Goal: Task Accomplishment & Management: Use online tool/utility

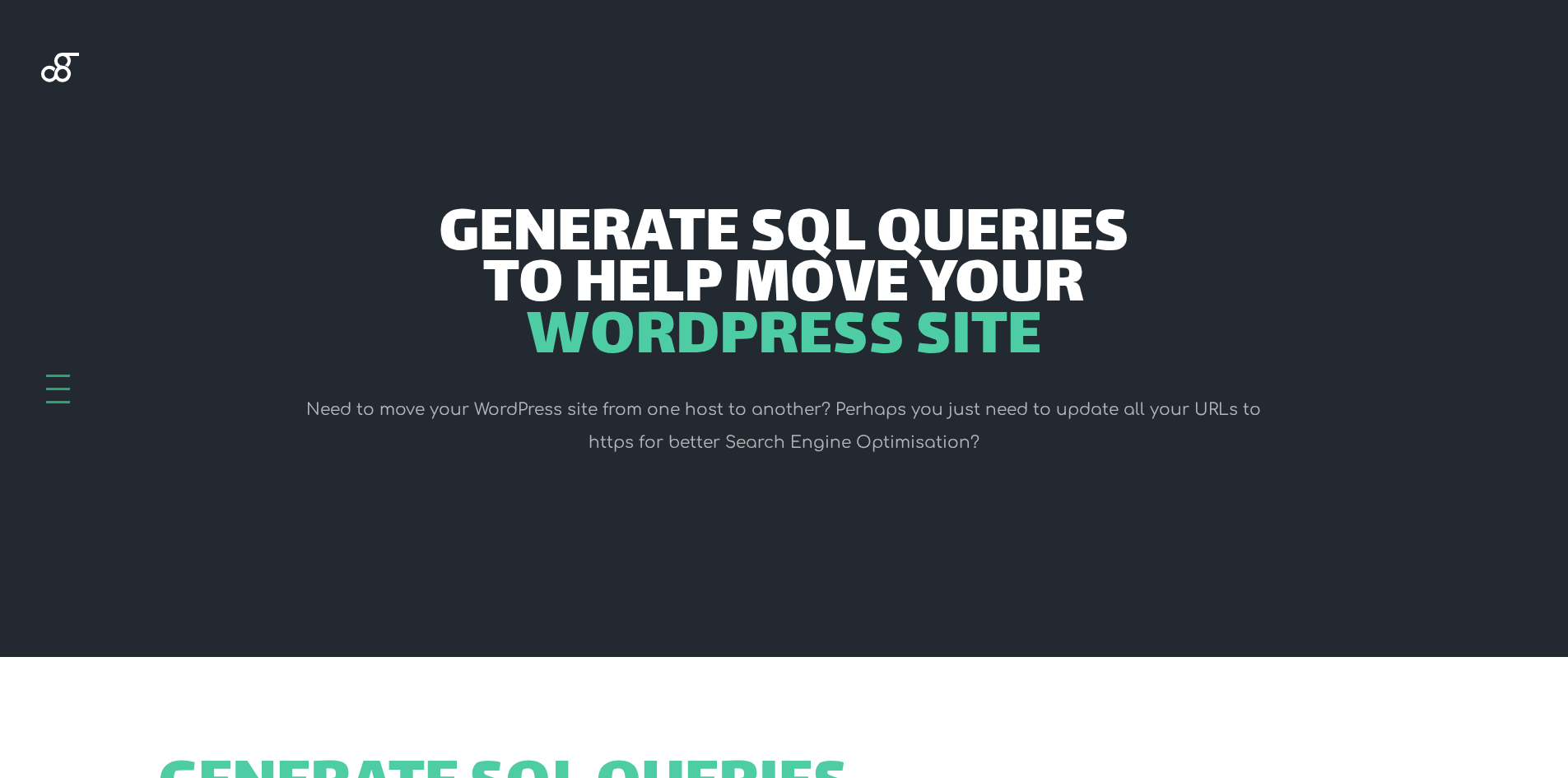
scroll to position [494, 0]
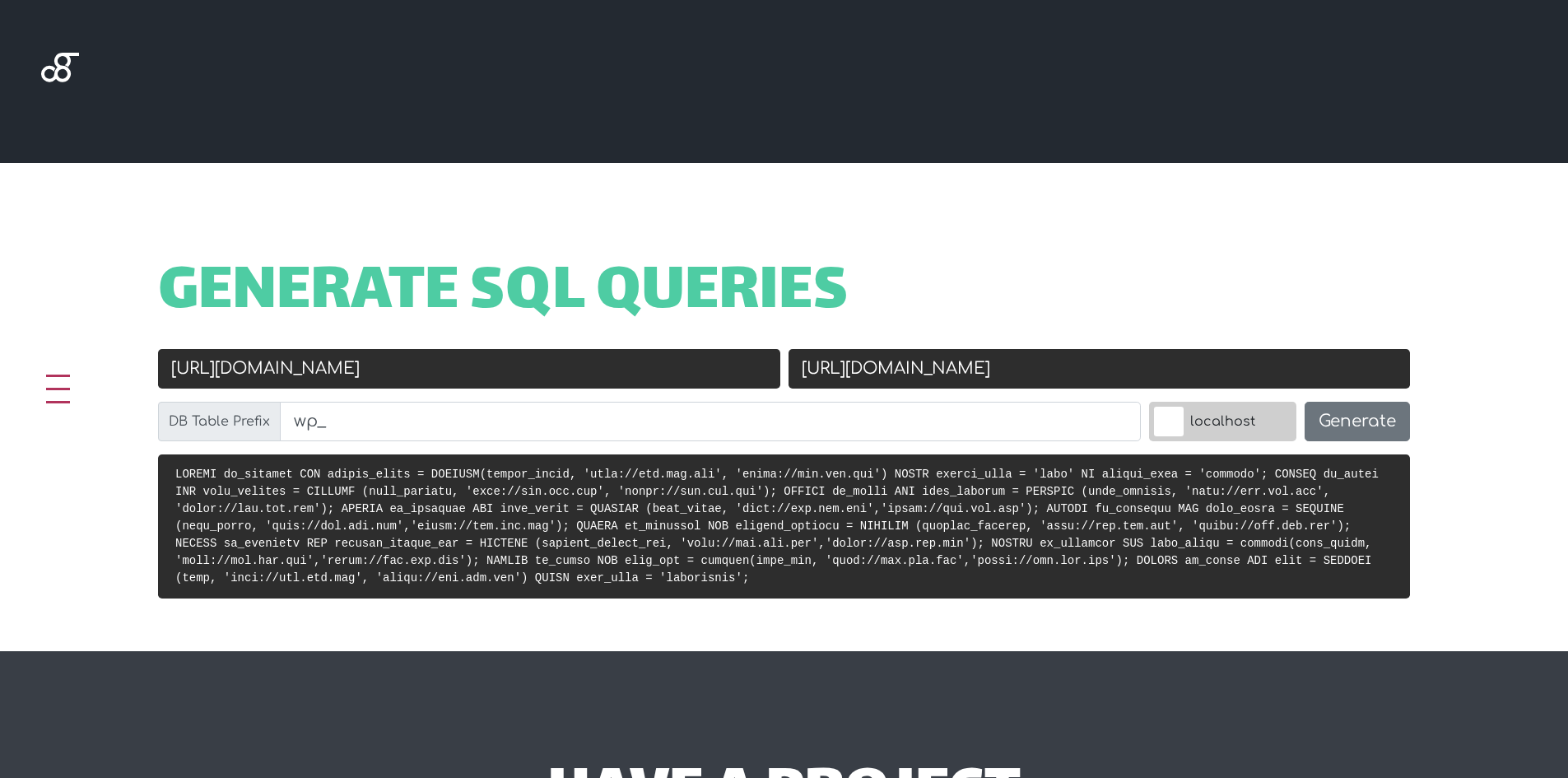
drag, startPoint x: 366, startPoint y: 370, endPoint x: 227, endPoint y: 354, distance: 139.9
click at [227, 354] on input "[URL][DOMAIN_NAME]" at bounding box center [469, 369] width 623 height 40
type input "[URL]."
click at [1024, 357] on input "[URL][DOMAIN_NAME]" at bounding box center [1099, 369] width 623 height 40
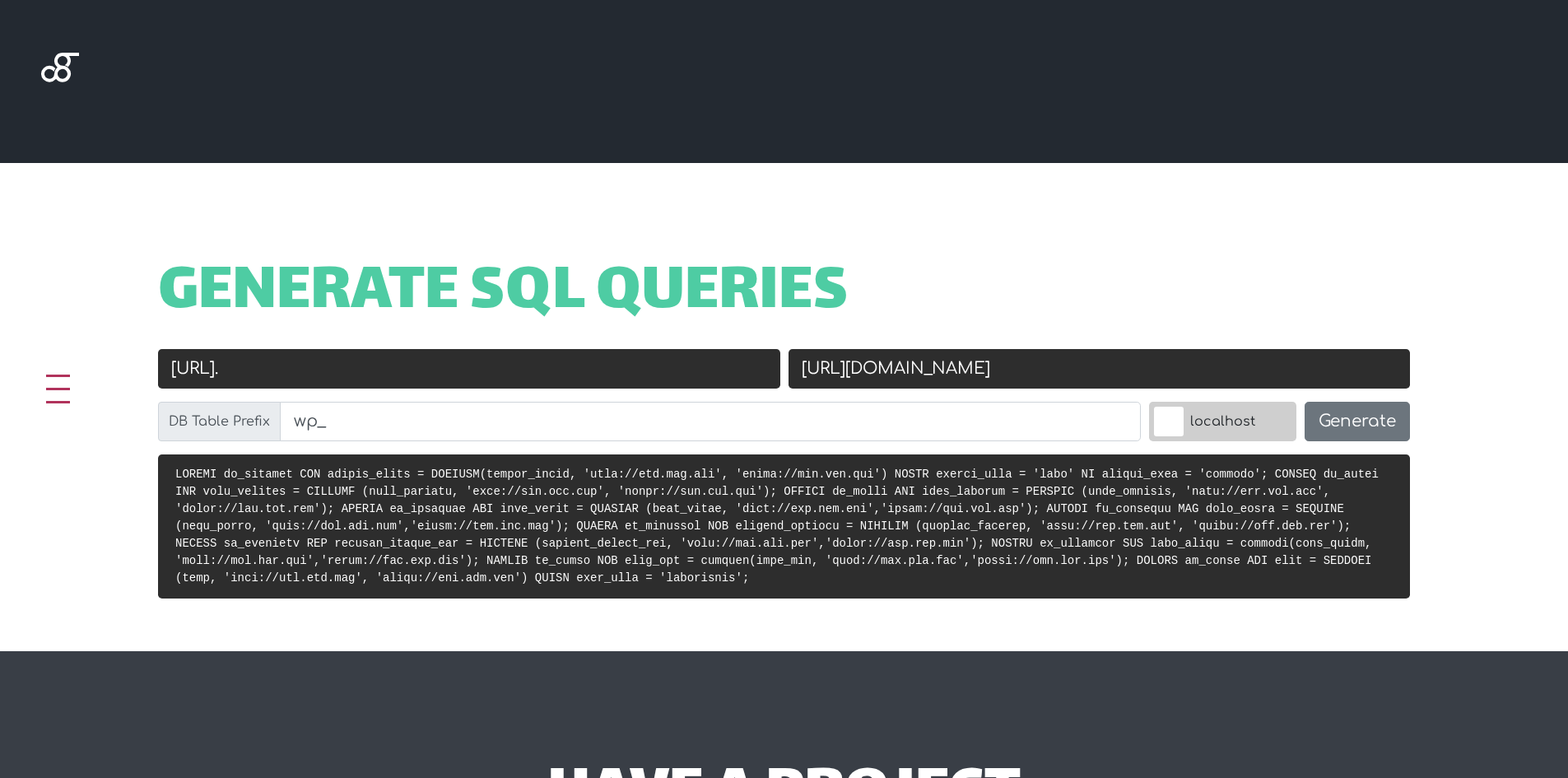
click at [1024, 357] on input "[URL][DOMAIN_NAME]" at bounding box center [1099, 369] width 623 height 40
click at [1023, 369] on input "[URL][DOMAIN_NAME]" at bounding box center [1099, 369] width 623 height 40
paste input "[DOMAIN_NAME][URL]"
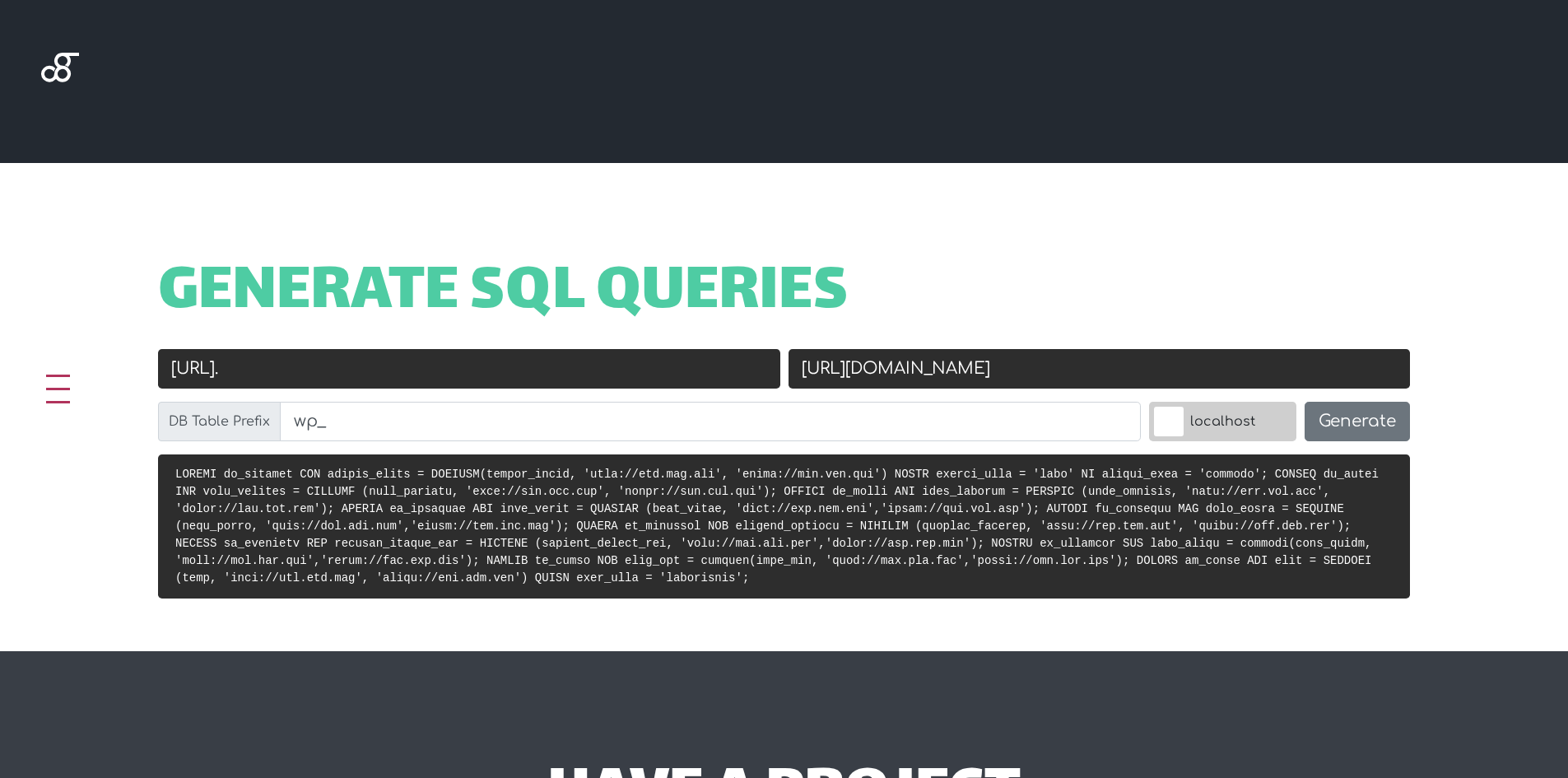
type input "[URL][DOMAIN_NAME]"
click at [361, 319] on span "Generate SQL Queries" at bounding box center [503, 294] width 691 height 51
click at [380, 360] on input "[URL]." at bounding box center [469, 369] width 623 height 40
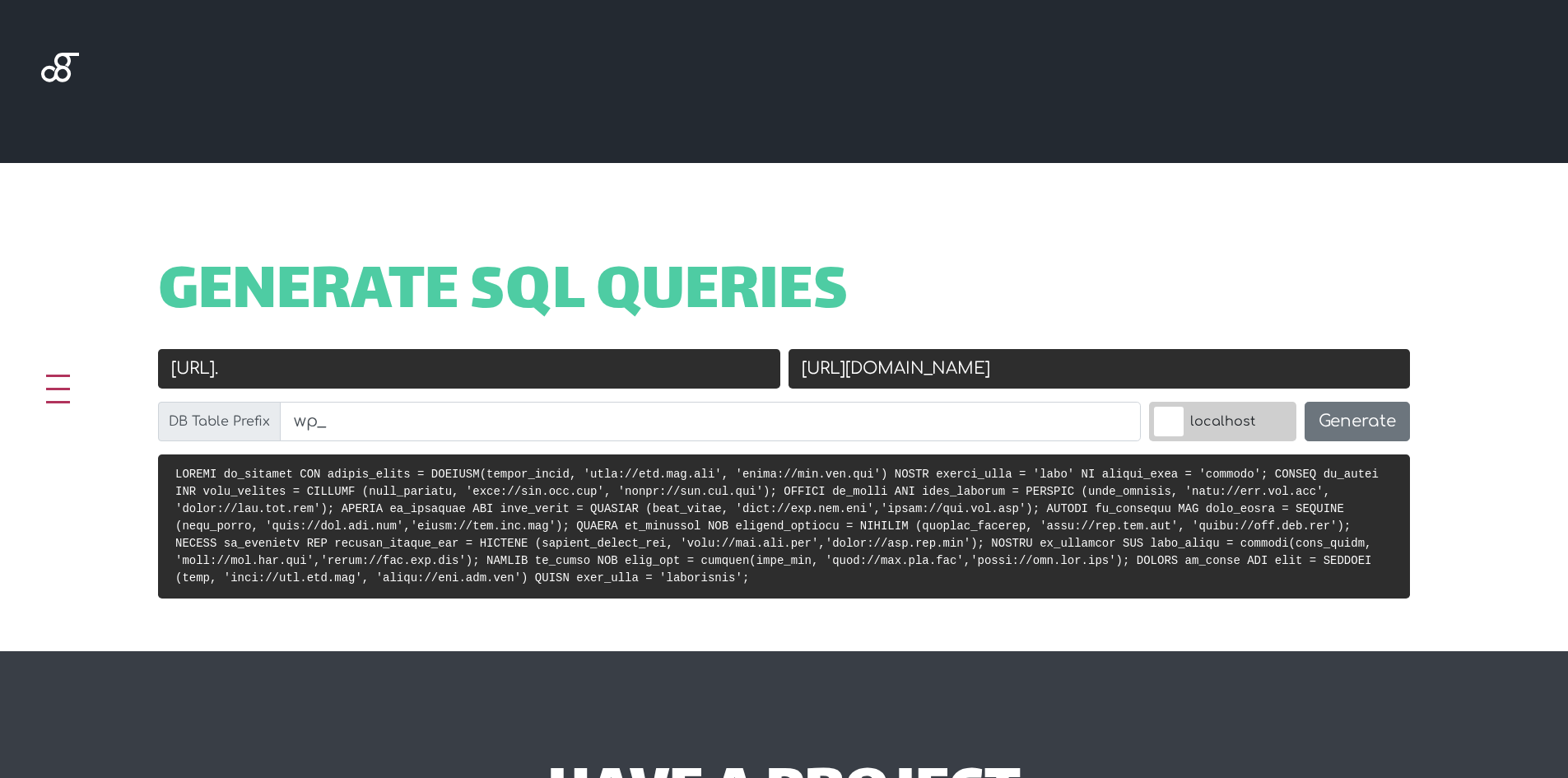
click at [380, 360] on input "[URL]." at bounding box center [469, 369] width 623 height 40
paste input "s://[DOMAIN_NAME][URL]"
click at [233, 363] on input "[URL][DOMAIN_NAME]" at bounding box center [469, 369] width 623 height 40
type input "[URL][DOMAIN_NAME]"
click at [1379, 427] on button "Generate" at bounding box center [1357, 422] width 105 height 40
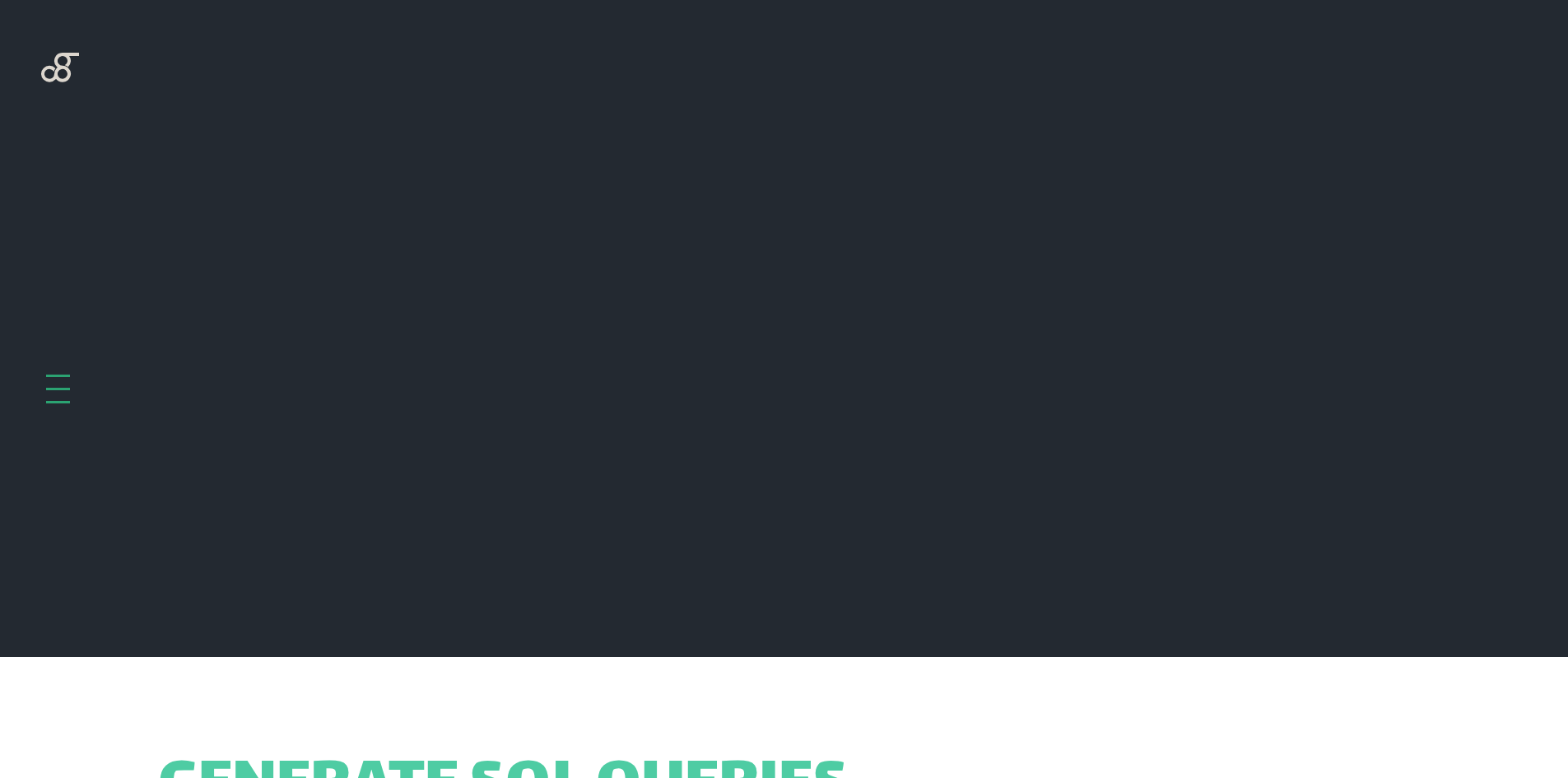
scroll to position [657, 0]
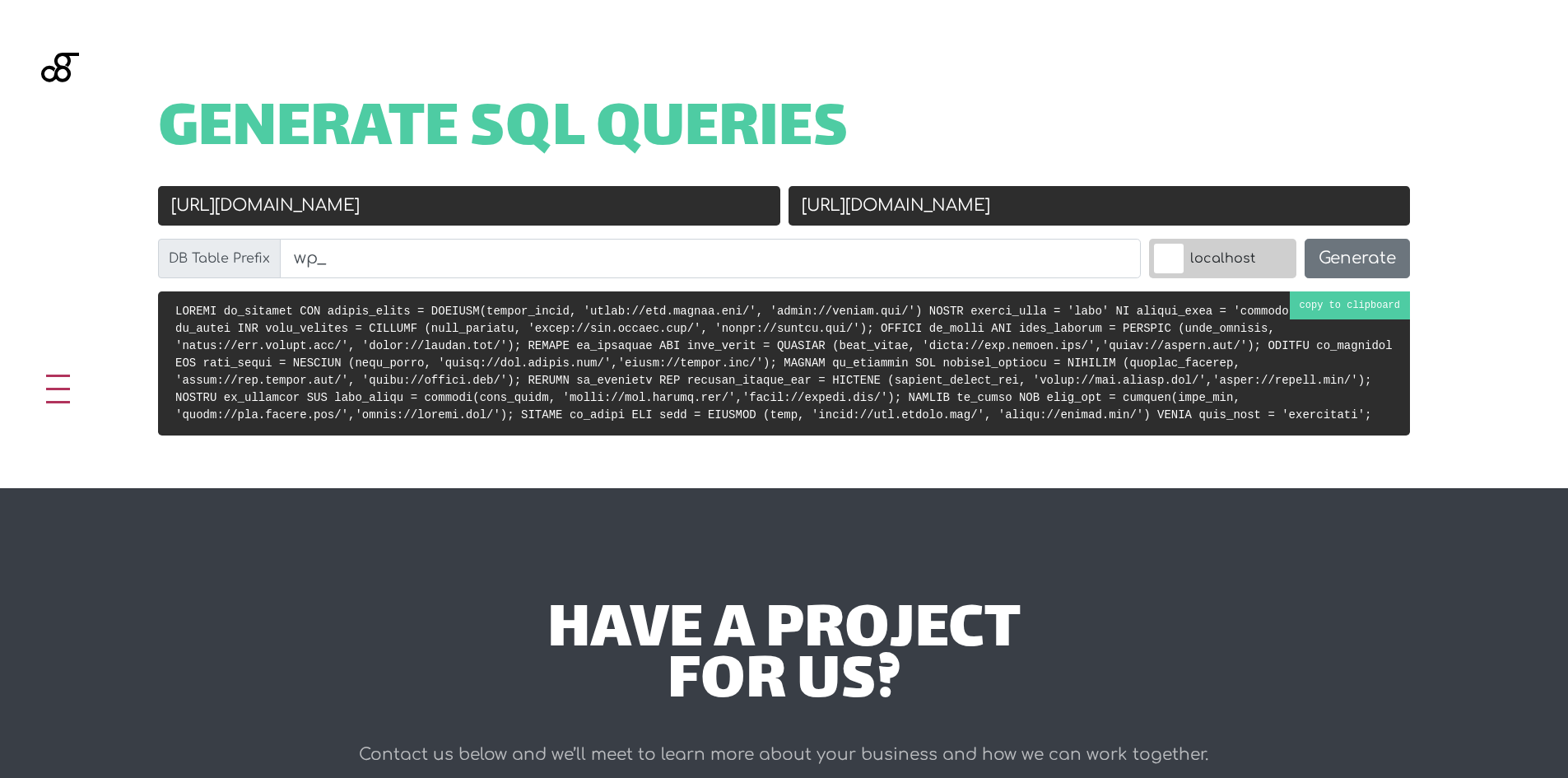
click at [886, 375] on code at bounding box center [784, 363] width 1217 height 117
click at [259, 200] on input "[URL][DOMAIN_NAME]" at bounding box center [469, 206] width 623 height 40
paste input "text"
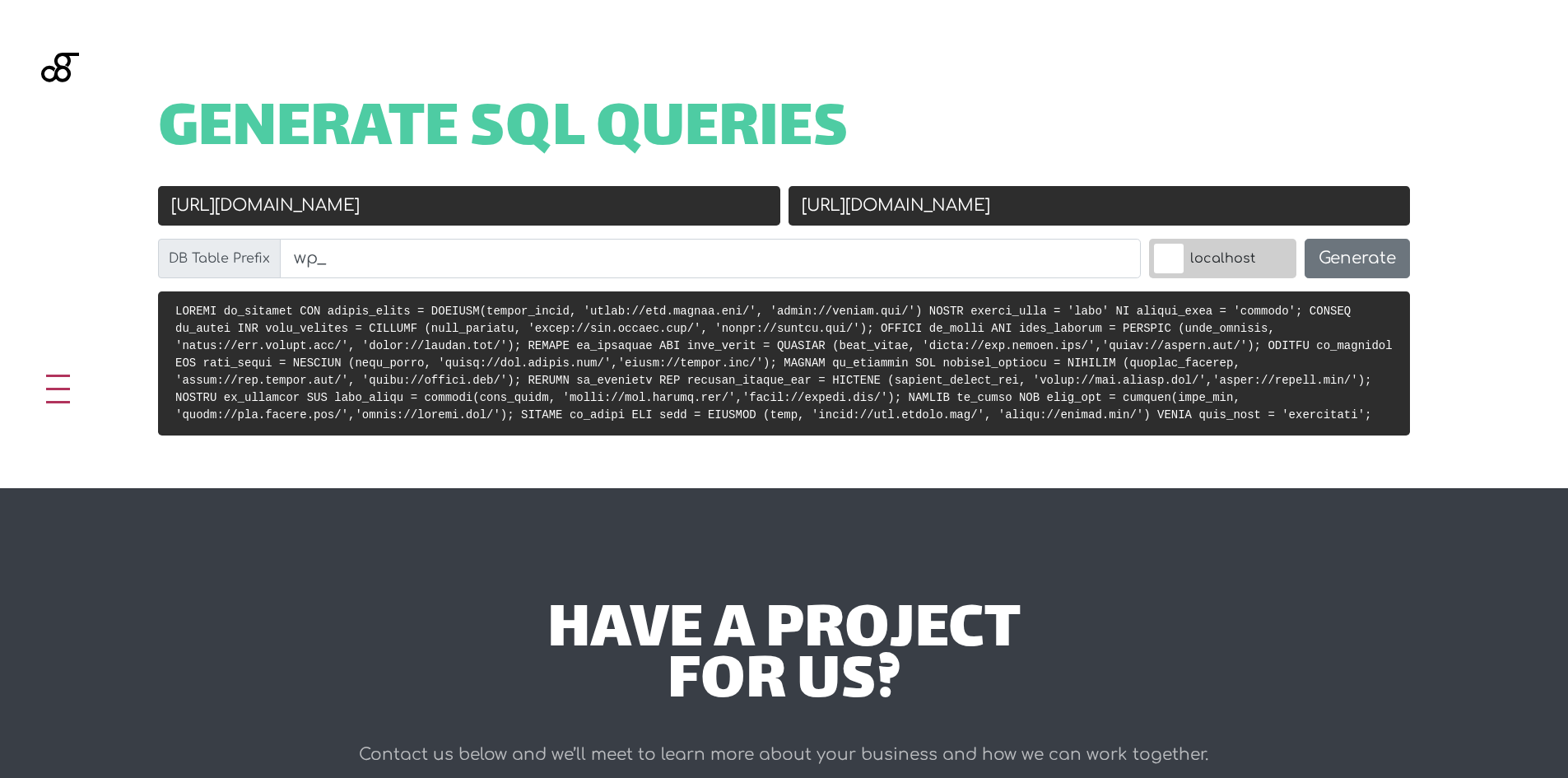
type input "https://new.rahnex.com"
click at [1010, 212] on input "[URL][DOMAIN_NAME]" at bounding box center [1099, 206] width 623 height 40
type input "https://rahnex.com"
click at [1350, 264] on button "Generate" at bounding box center [1357, 259] width 105 height 40
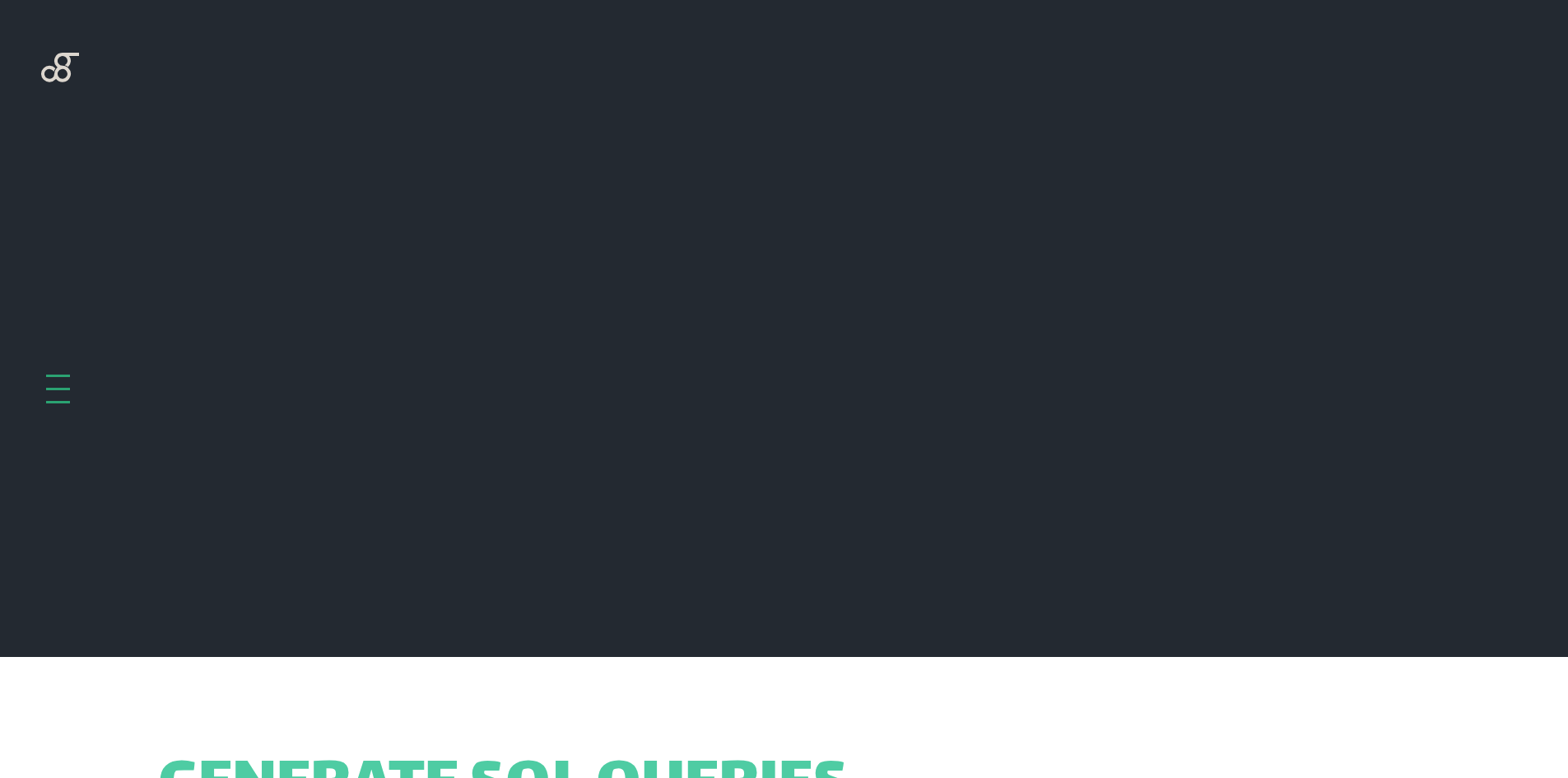
scroll to position [657, 0]
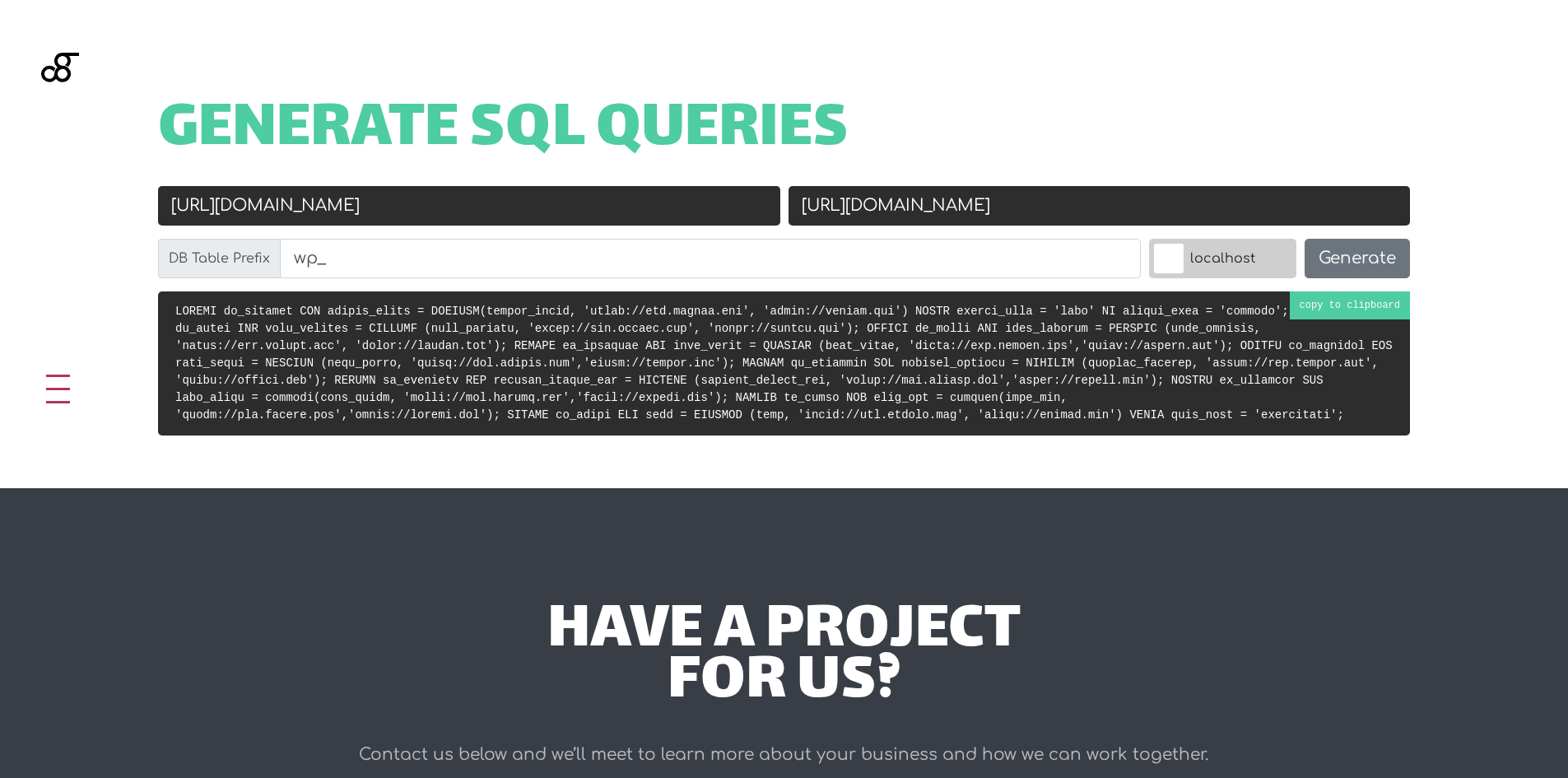
click at [805, 335] on code at bounding box center [784, 363] width 1217 height 117
